Goal: Task Accomplishment & Management: Manage account settings

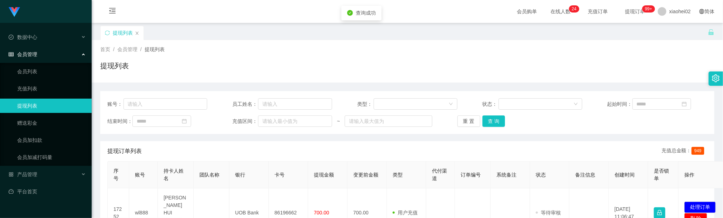
scroll to position [107, 0]
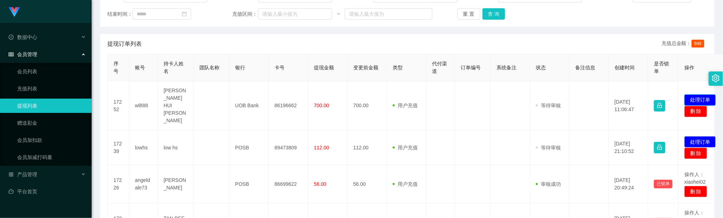
click at [697, 94] on button "处理订单" at bounding box center [699, 99] width 31 height 11
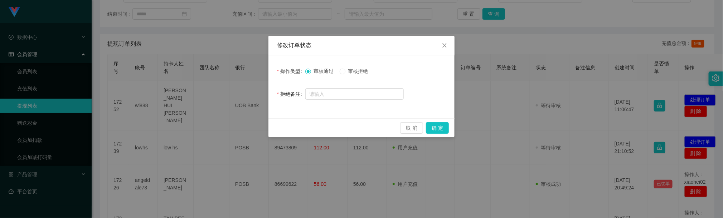
click at [352, 72] on span "审核拒绝" at bounding box center [358, 71] width 26 height 6
click at [352, 91] on input "text" at bounding box center [354, 93] width 98 height 11
paste input "紧急通知： 尊敬的用户，您的新人体验期已结束⏳，因此需要暂停您的所有任务资格❌，并移除所有群聊权限🔒。 这边升级名额会给您保留，有时间随时与我联络升级为【学员…"
type input "数"
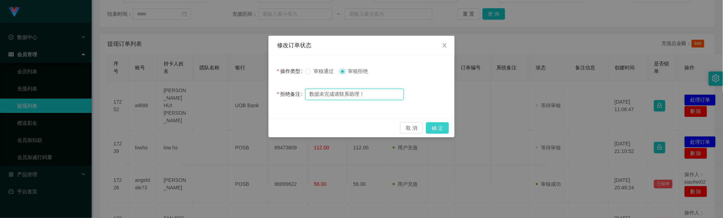
type input "数据未完成请联系助理！"
click at [436, 126] on button "确 定" at bounding box center [437, 127] width 23 height 11
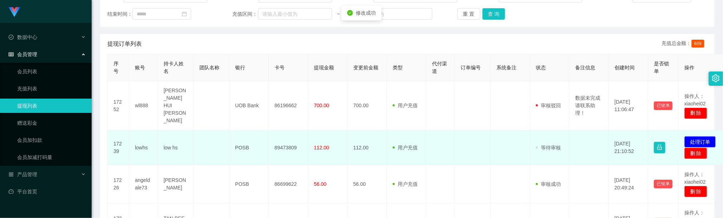
click at [288, 138] on td "89473809" at bounding box center [288, 148] width 39 height 35
copy td "89473809"
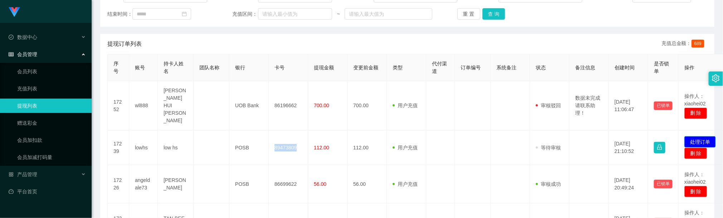
click at [694, 136] on button "处理订单" at bounding box center [699, 141] width 31 height 11
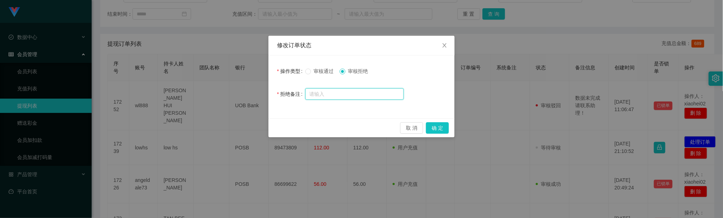
click at [350, 89] on input "text" at bounding box center [354, 93] width 98 height 11
type input "数据错误请联系助理处理！"
drag, startPoint x: 369, startPoint y: 42, endPoint x: 218, endPoint y: 35, distance: 150.8
click at [218, 35] on div "修改订单状态 操作类型 审核通过 审核拒绝 拒绝备注 数据错误请联系助理处理！ 取 消 确 定" at bounding box center [361, 109] width 723 height 218
click at [417, 126] on button "取 消" at bounding box center [411, 127] width 23 height 11
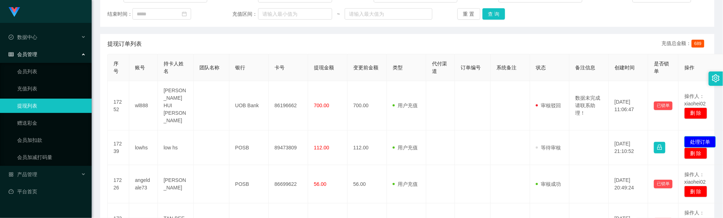
click at [693, 136] on button "处理订单" at bounding box center [699, 141] width 31 height 11
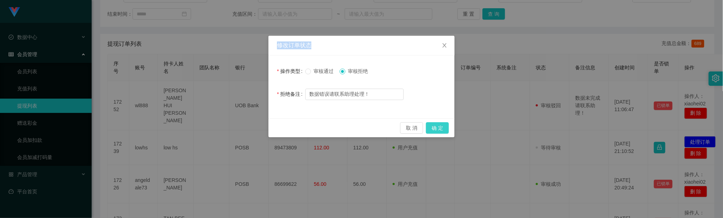
click at [432, 126] on button "确 定" at bounding box center [437, 127] width 23 height 11
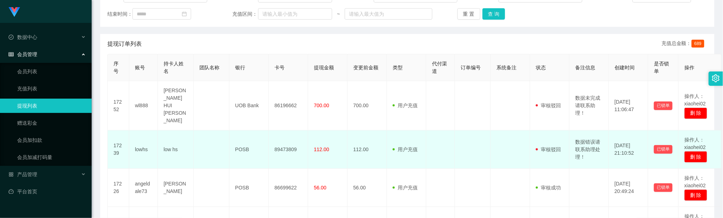
click at [463, 142] on td at bounding box center [473, 150] width 36 height 38
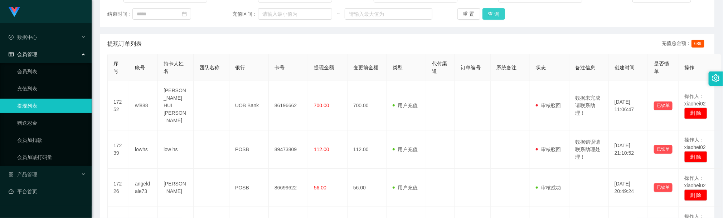
click at [494, 14] on button "查 询" at bounding box center [493, 13] width 23 height 11
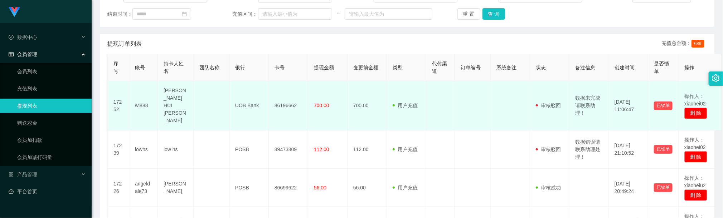
click at [418, 116] on td "用户充值 人工扣款" at bounding box center [406, 105] width 39 height 49
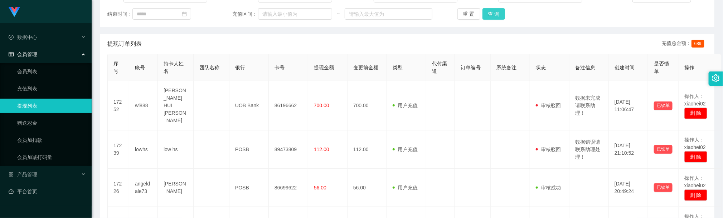
click at [486, 16] on button "查 询" at bounding box center [493, 13] width 23 height 11
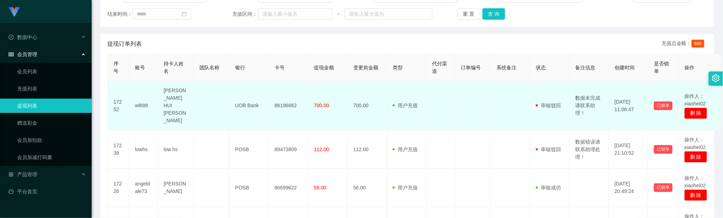
click at [224, 100] on td at bounding box center [212, 105] width 36 height 49
